Goal: Information Seeking & Learning: Understand process/instructions

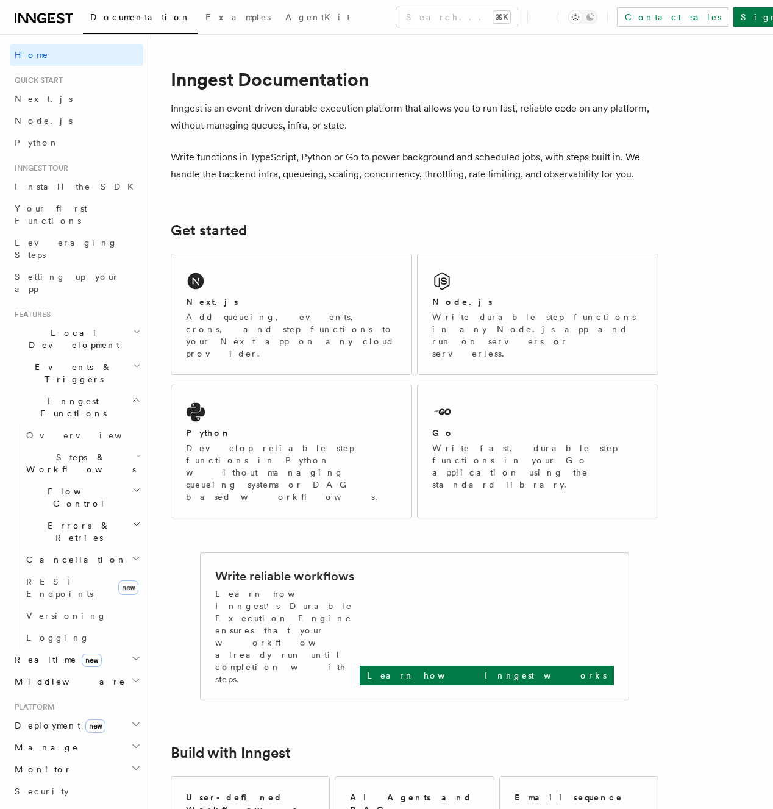
drag, startPoint x: 416, startPoint y: 20, endPoint x: 409, endPoint y: 27, distance: 10.3
click at [409, 27] on div "Documentation Examples AgentKit Search... ⌘K Contact sales Sign Up" at bounding box center [386, 17] width 773 height 34
click at [396, 26] on button "Search... ⌘K" at bounding box center [456, 17] width 121 height 20
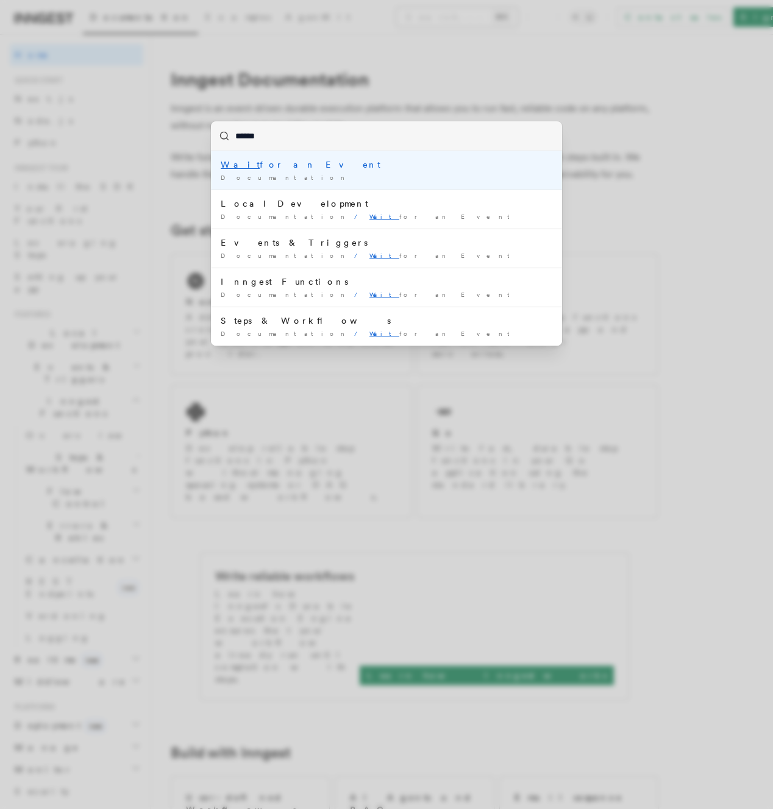
type input "*******"
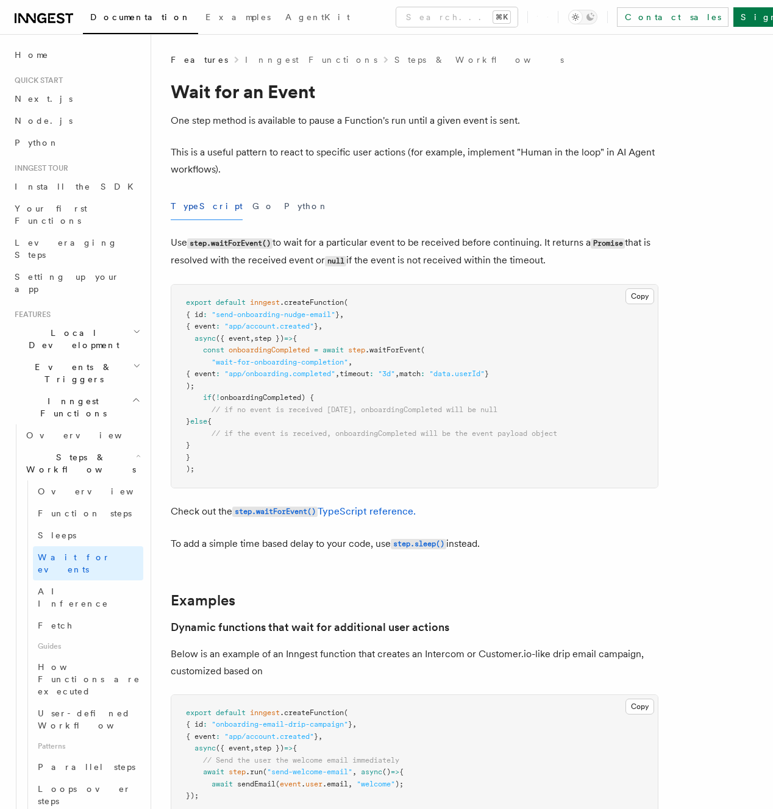
drag, startPoint x: 445, startPoint y: 374, endPoint x: 607, endPoint y: 377, distance: 161.5
click at [607, 377] on pre "export default inngest .createFunction ( { id : "send-onboarding-nudge-email" }…" at bounding box center [414, 386] width 486 height 203
drag, startPoint x: 603, startPoint y: 378, endPoint x: 584, endPoint y: 378, distance: 18.9
click at [602, 377] on pre "export default inngest .createFunction ( { id : "send-onboarding-nudge-email" }…" at bounding box center [414, 386] width 486 height 203
click at [480, 374] on span ""data.userId"" at bounding box center [456, 373] width 55 height 9
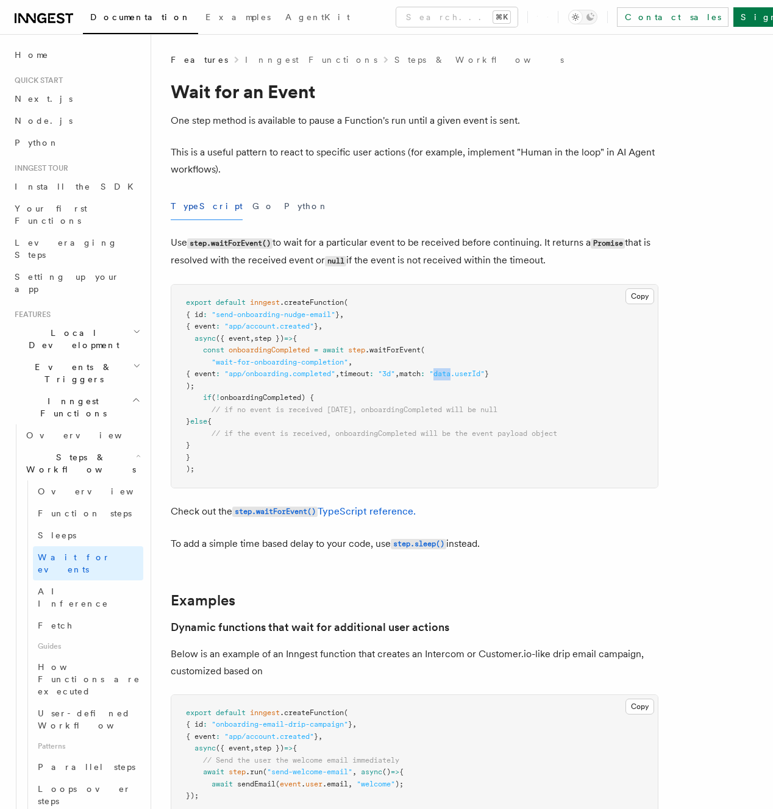
click at [480, 374] on span ""data.userId"" at bounding box center [456, 373] width 55 height 9
click at [524, 404] on pre "export default inngest .createFunction ( { id : "send-onboarding-nudge-email" }…" at bounding box center [414, 386] width 486 height 203
click at [484, 375] on span ""data.userId"" at bounding box center [456, 373] width 55 height 9
click at [589, 393] on pre "export default inngest .createFunction ( { id : "send-onboarding-nudge-email" }…" at bounding box center [414, 386] width 486 height 203
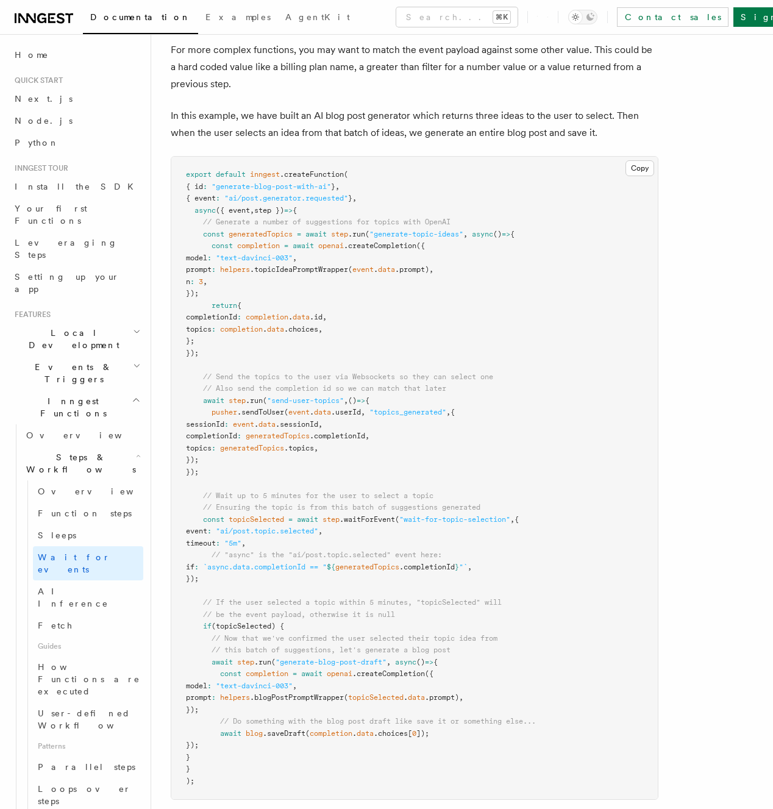
scroll to position [1129, 0]
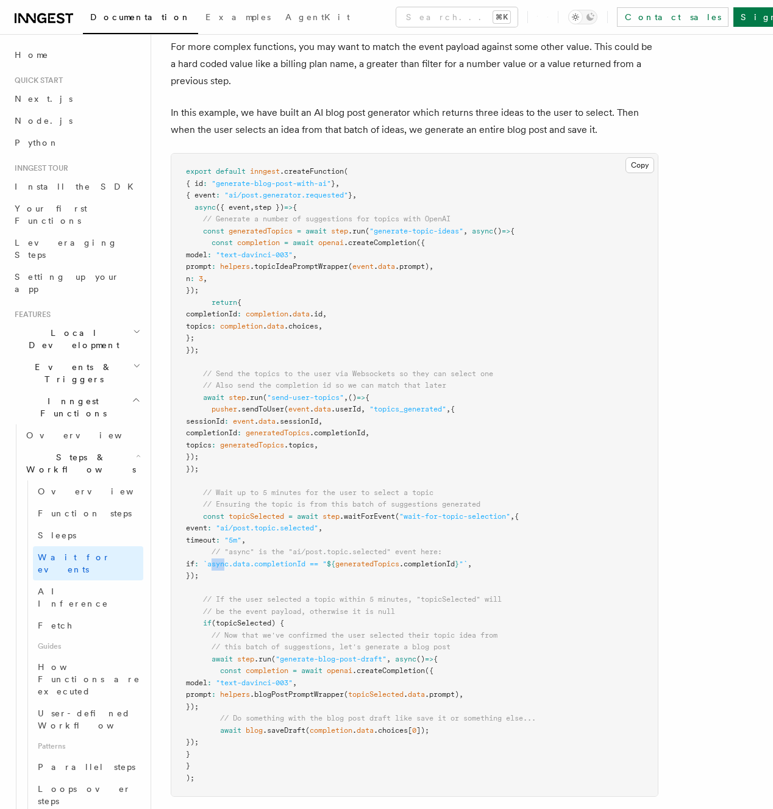
drag, startPoint x: 239, startPoint y: 567, endPoint x: 252, endPoint y: 566, distance: 13.4
click at [252, 566] on span "`async.data.completionId == "" at bounding box center [265, 563] width 124 height 9
drag, startPoint x: 302, startPoint y: 552, endPoint x: 386, endPoint y: 550, distance: 84.1
click at [386, 550] on span "// "async" is the "ai/post.topic.selected" event here:" at bounding box center [326, 551] width 230 height 9
drag, startPoint x: 386, startPoint y: 550, endPoint x: 347, endPoint y: 555, distance: 38.7
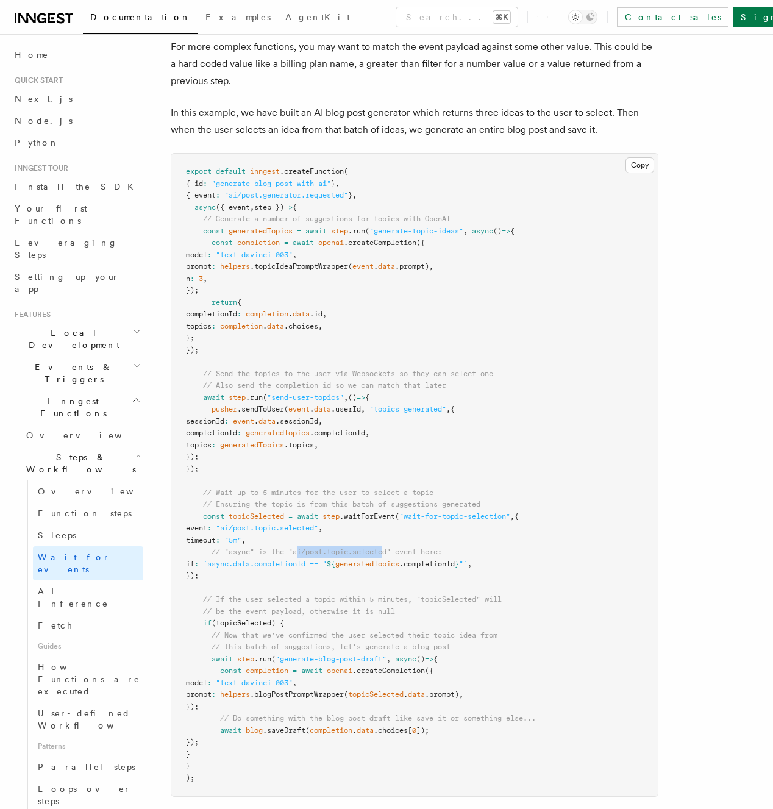
click at [385, 550] on span "// "async" is the "ai/post.topic.selected" event here:" at bounding box center [326, 551] width 230 height 9
drag, startPoint x: 240, startPoint y: 564, endPoint x: 333, endPoint y: 562, distance: 93.3
click at [327, 562] on span "`async.data.completionId == "" at bounding box center [265, 563] width 124 height 9
drag, startPoint x: 333, startPoint y: 562, endPoint x: 321, endPoint y: 566, distance: 12.3
click at [327, 562] on span "`async.data.completionId == "" at bounding box center [265, 563] width 124 height 9
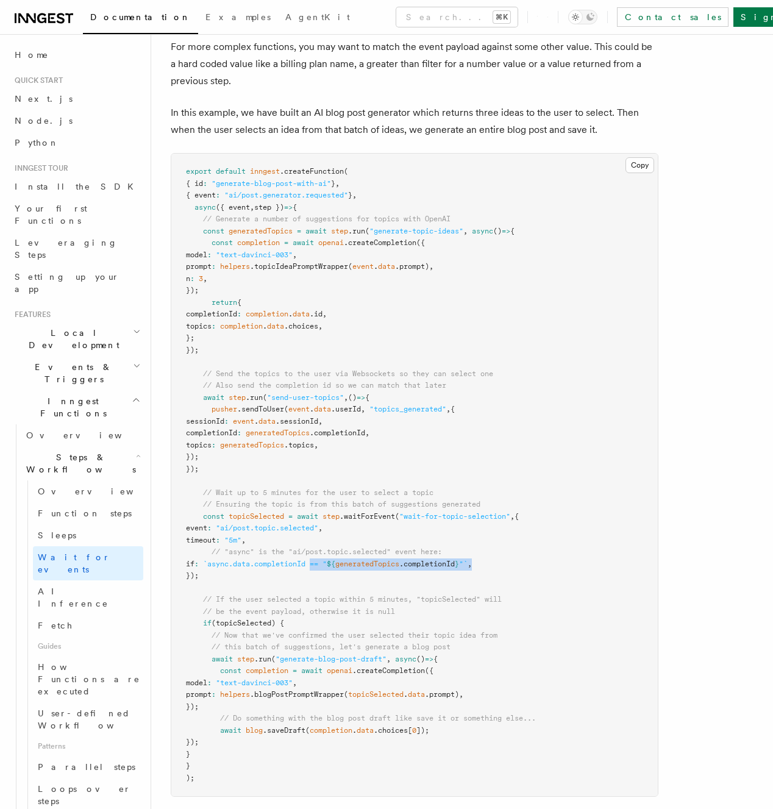
drag, startPoint x: 341, startPoint y: 564, endPoint x: 505, endPoint y: 564, distance: 163.9
click at [472, 564] on span "if : `async.data.completionId == " ${ generatedTopics .completionId } "` ," at bounding box center [329, 563] width 286 height 9
click at [522, 562] on pre "export default inngest .createFunction ( { id : "generate-blog-post-with-ai" } …" at bounding box center [414, 475] width 486 height 642
click at [459, 563] on span "}" at bounding box center [457, 563] width 4 height 9
click at [459, 562] on span "}" at bounding box center [457, 563] width 4 height 9
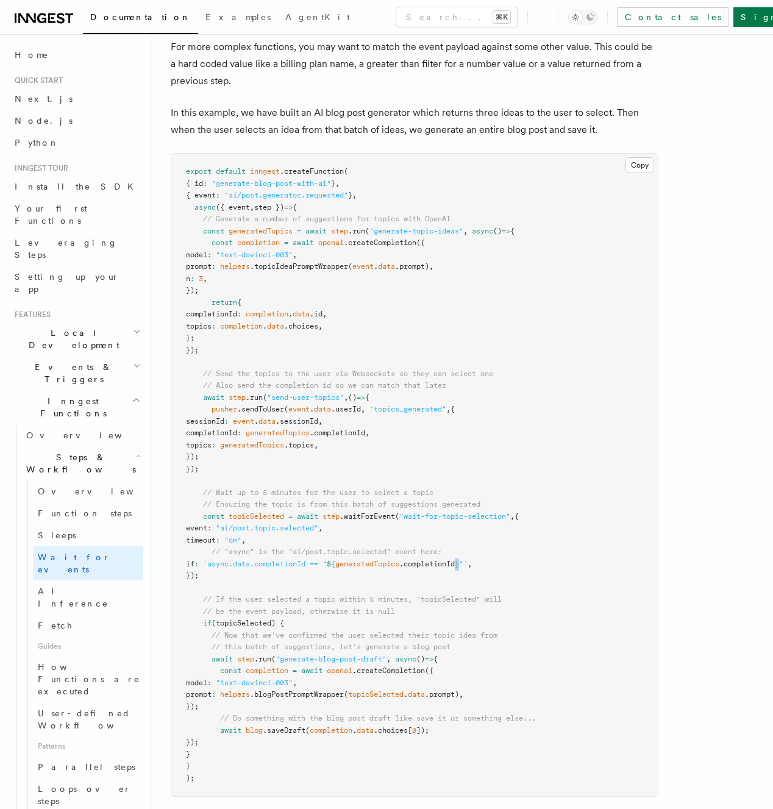
click at [459, 562] on span "}" at bounding box center [457, 563] width 4 height 9
copy code "if : `async.data.completionId == " ${ generatedTopics .completionId } "` ,"
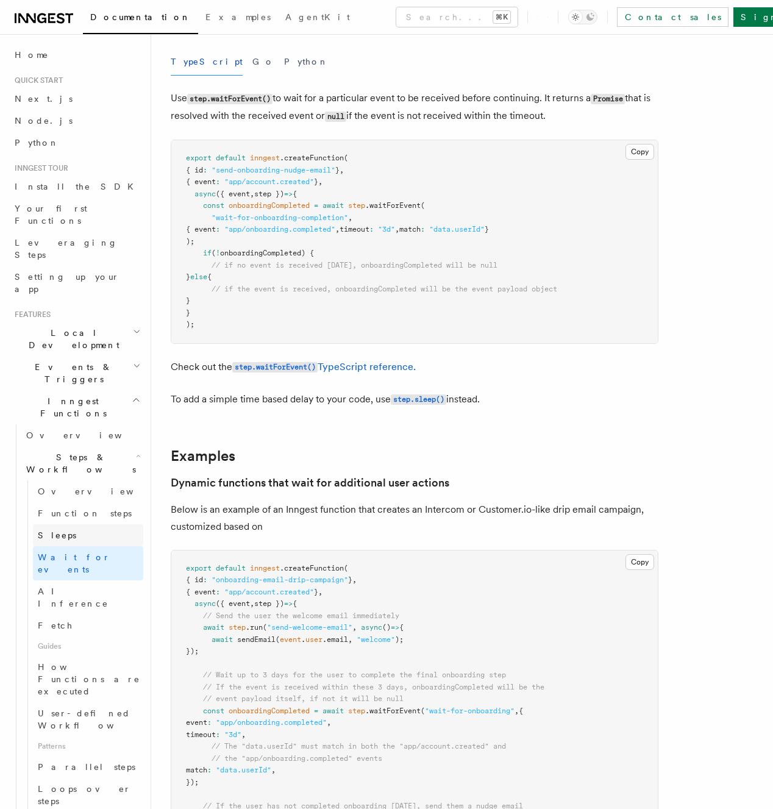
scroll to position [0, 0]
